Goal: Navigation & Orientation: Find specific page/section

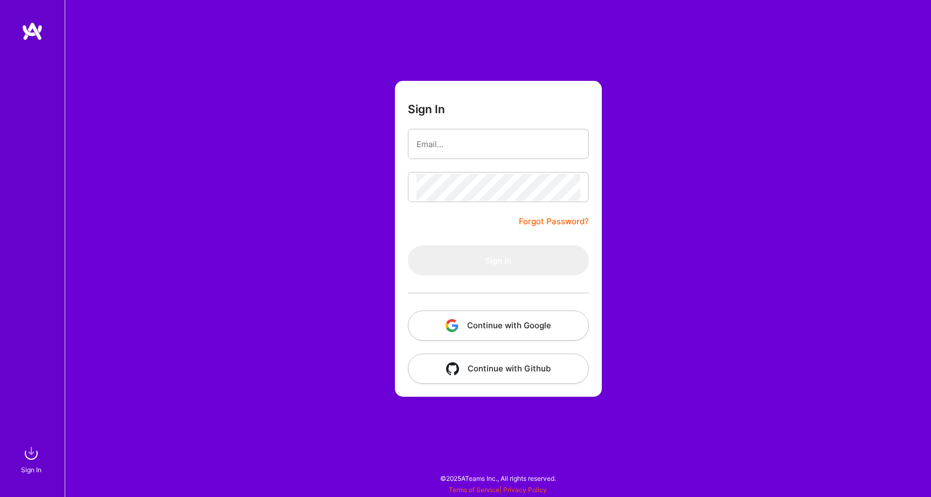
click at [484, 319] on button "Continue with Google" at bounding box center [498, 325] width 181 height 30
click at [519, 328] on button "Continue with Google" at bounding box center [498, 325] width 181 height 30
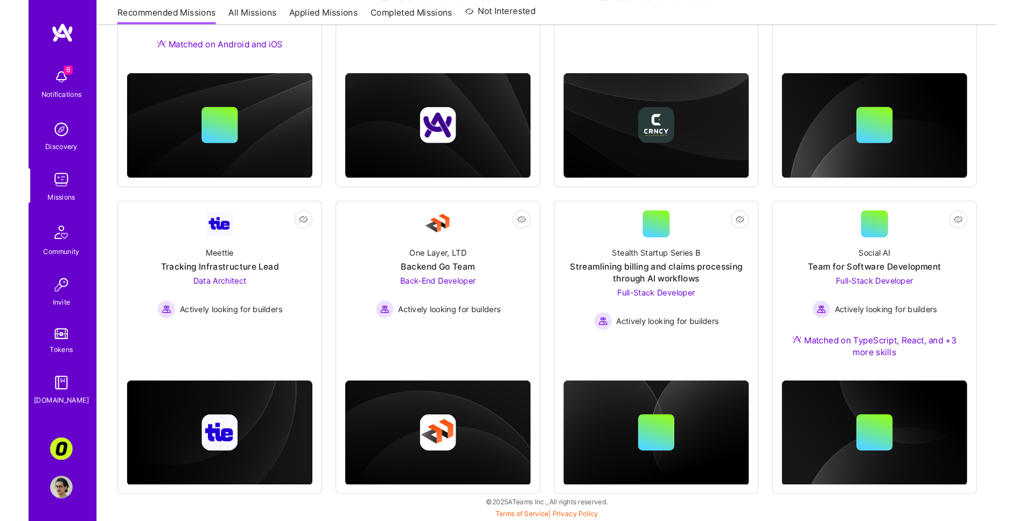
scroll to position [265, 0]
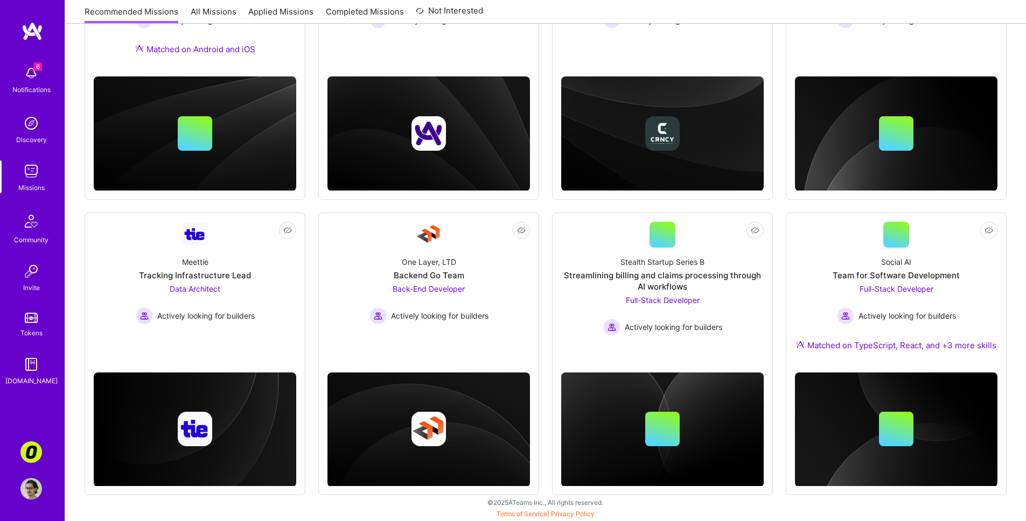
click at [542, 46] on div "Not Interested Opt Health Build the future of preventative and longevity care M…" at bounding box center [546, 206] width 922 height 579
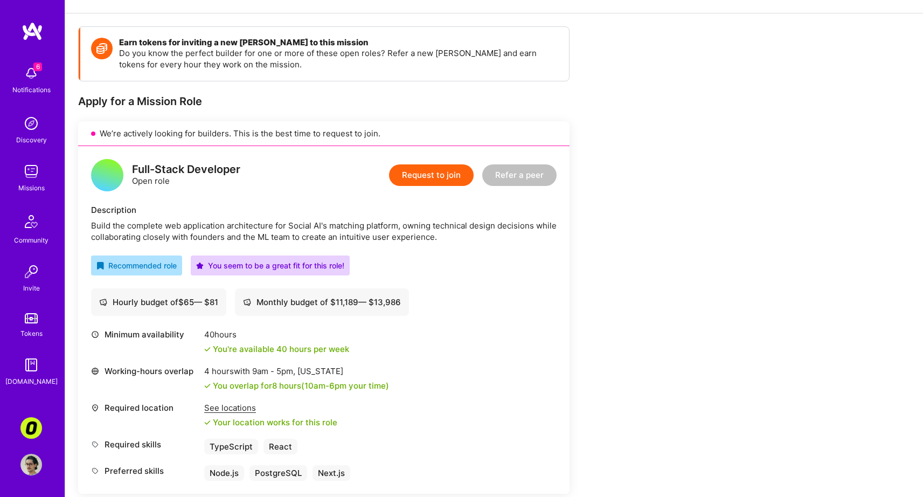
scroll to position [304, 0]
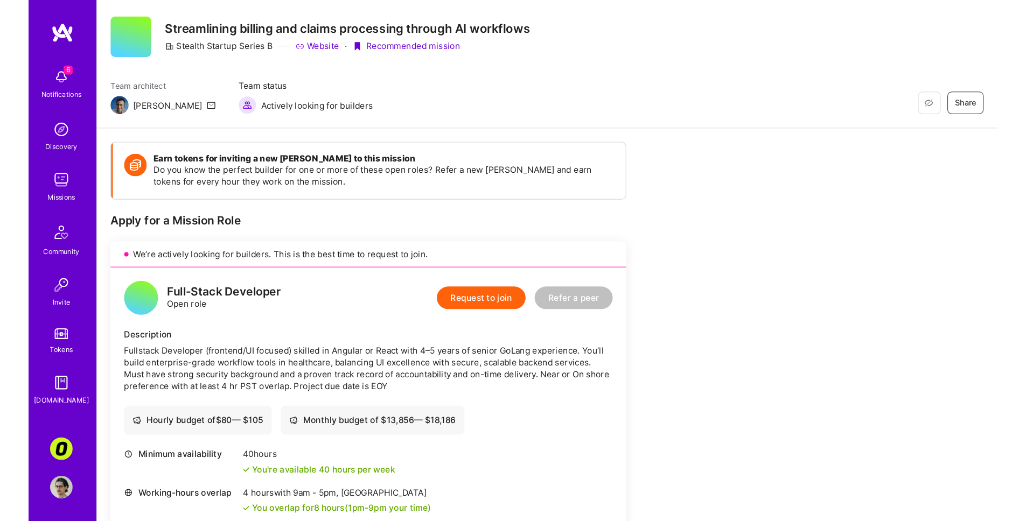
scroll to position [25, 0]
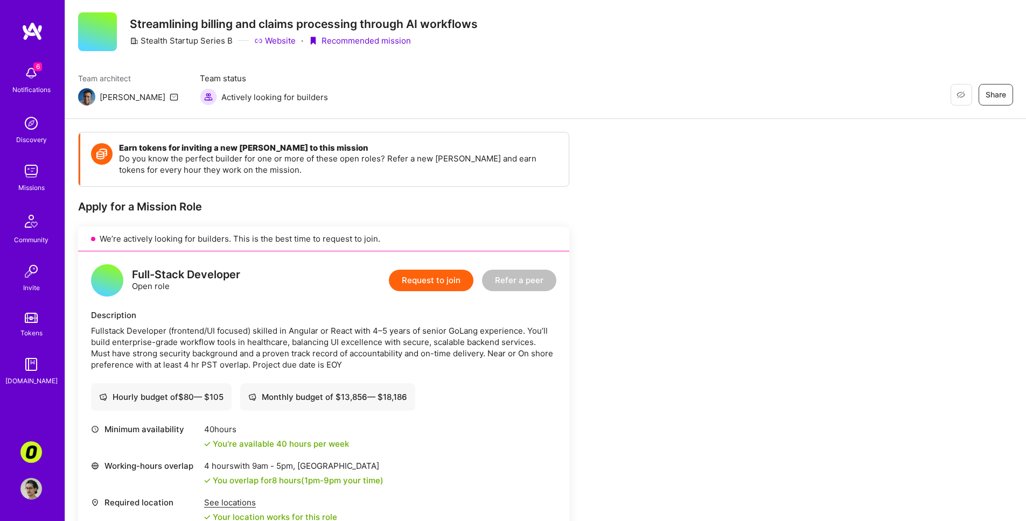
click at [26, 74] on img at bounding box center [31, 73] width 22 height 22
click at [544, 249] on div "We’re actively looking for builders. This is the best time to request to join." at bounding box center [323, 239] width 491 height 25
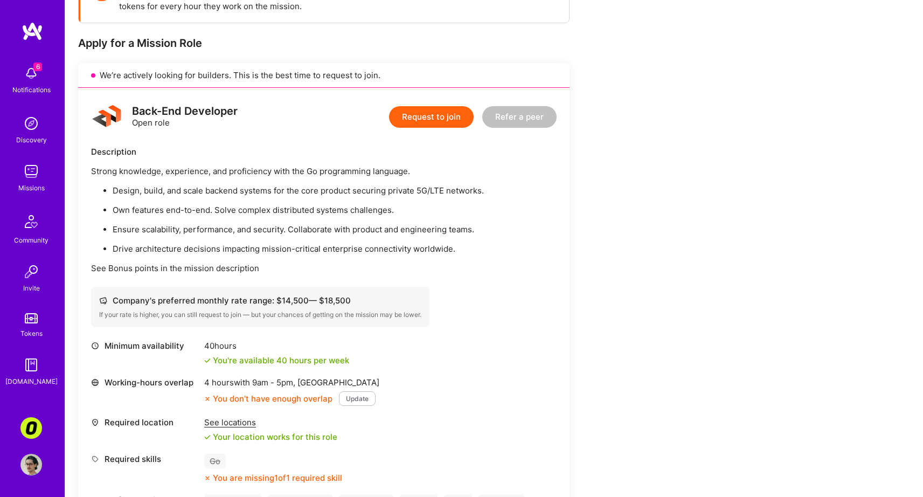
scroll to position [191, 0]
